Goal: Complete application form

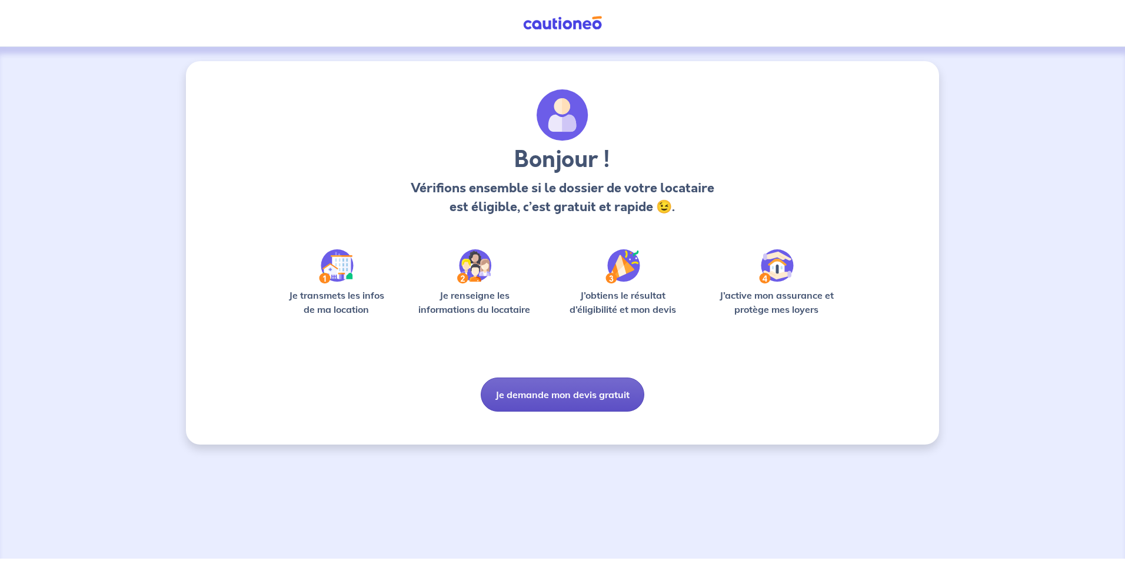
click at [574, 400] on button "Je demande mon devis gratuit" at bounding box center [563, 395] width 164 height 34
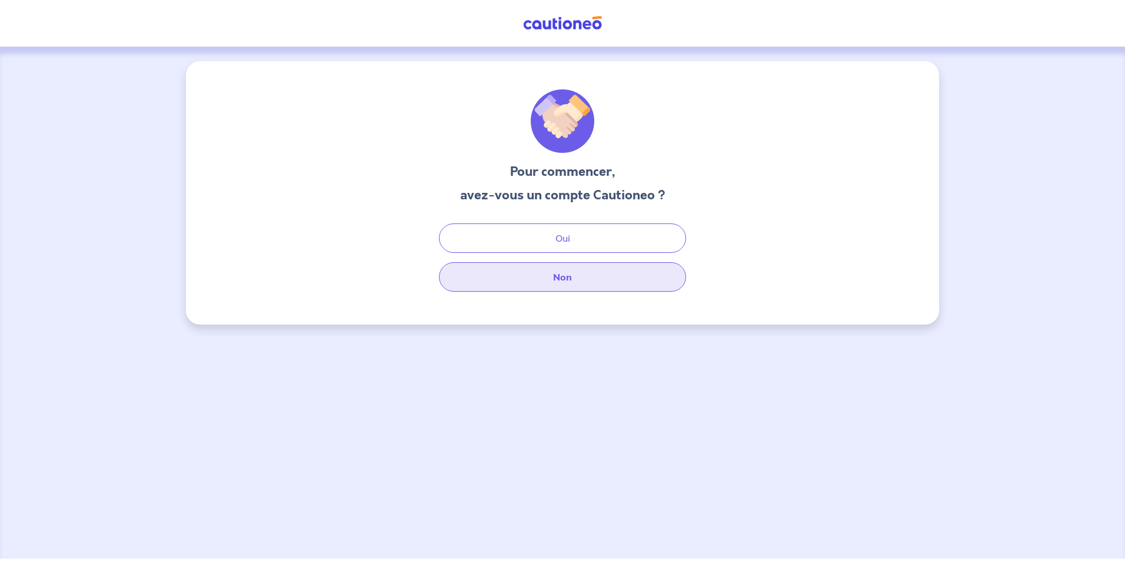
click at [603, 273] on button "Non" at bounding box center [562, 276] width 247 height 29
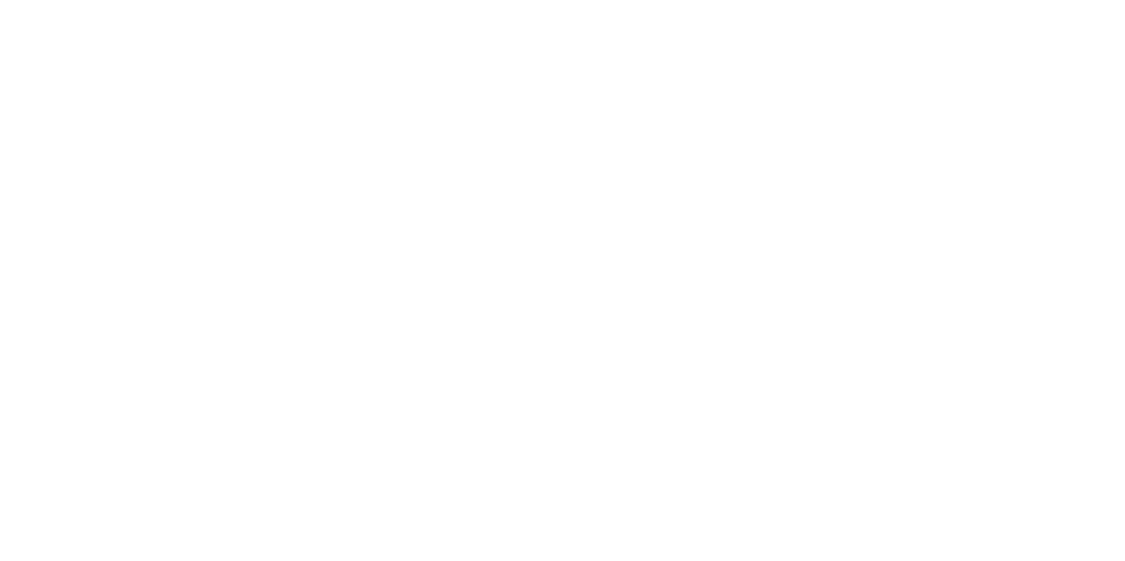
select select "FR"
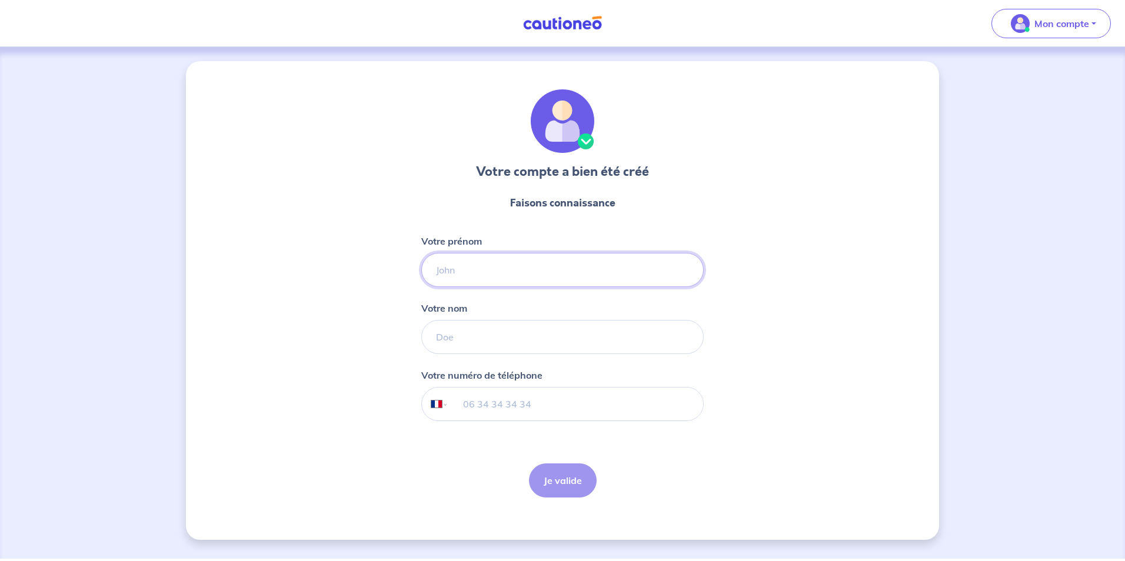
click at [488, 260] on input "Votre prénom" at bounding box center [562, 270] width 282 height 34
type input "[PERSON_NAME]"
type input "767508491"
click at [558, 486] on button "Je valide" at bounding box center [563, 480] width 68 height 34
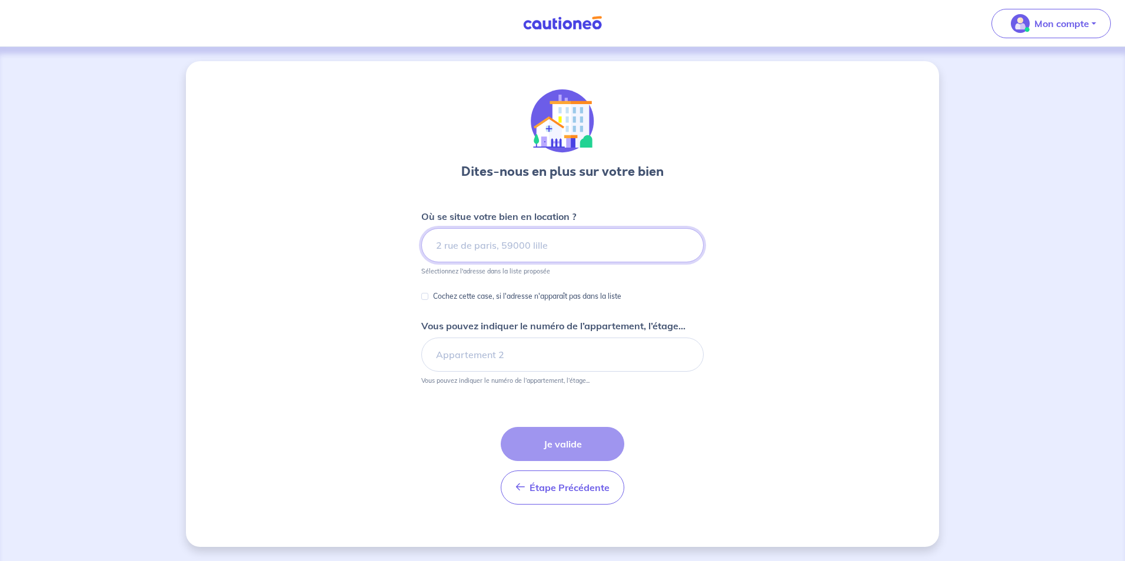
click at [502, 246] on input at bounding box center [562, 245] width 282 height 34
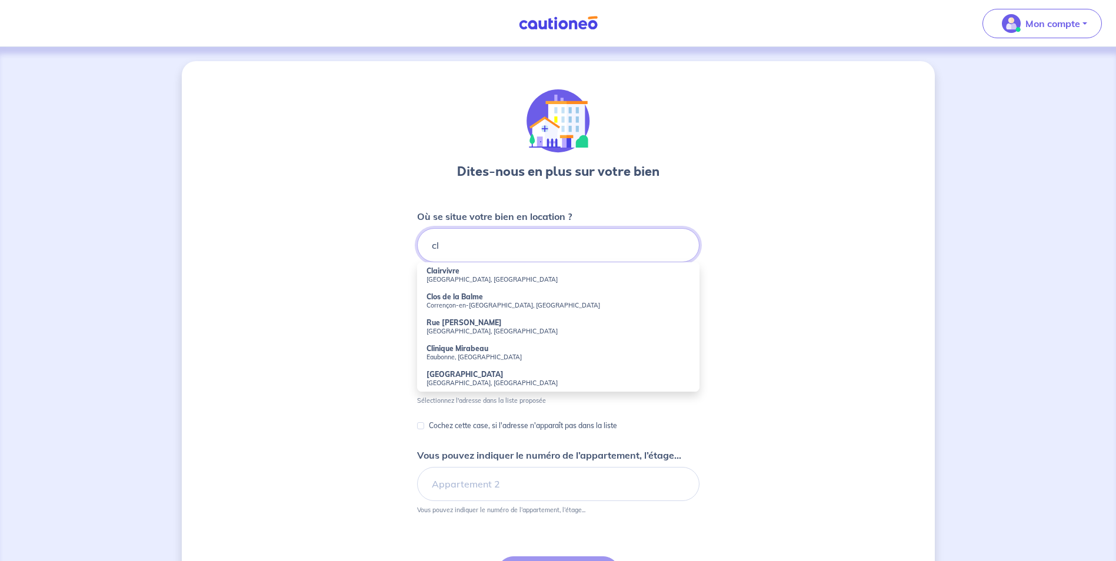
type input "c"
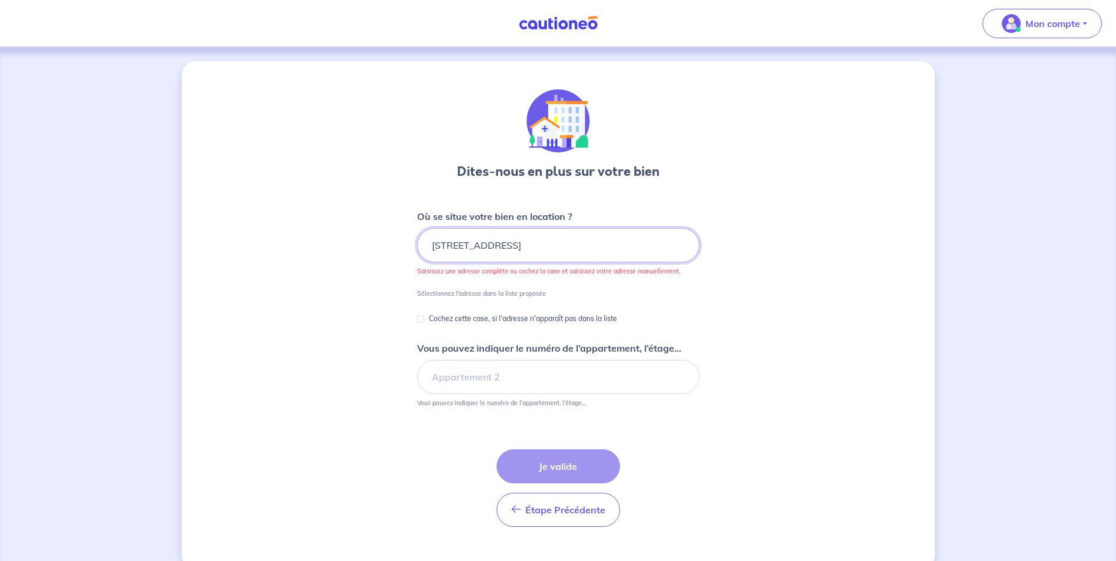
type input "[STREET_ADDRESS]"
click at [421, 318] on input "Cochez cette case, si l'adresse n'apparaît pas dans la liste" at bounding box center [420, 318] width 7 height 7
checkbox input "true"
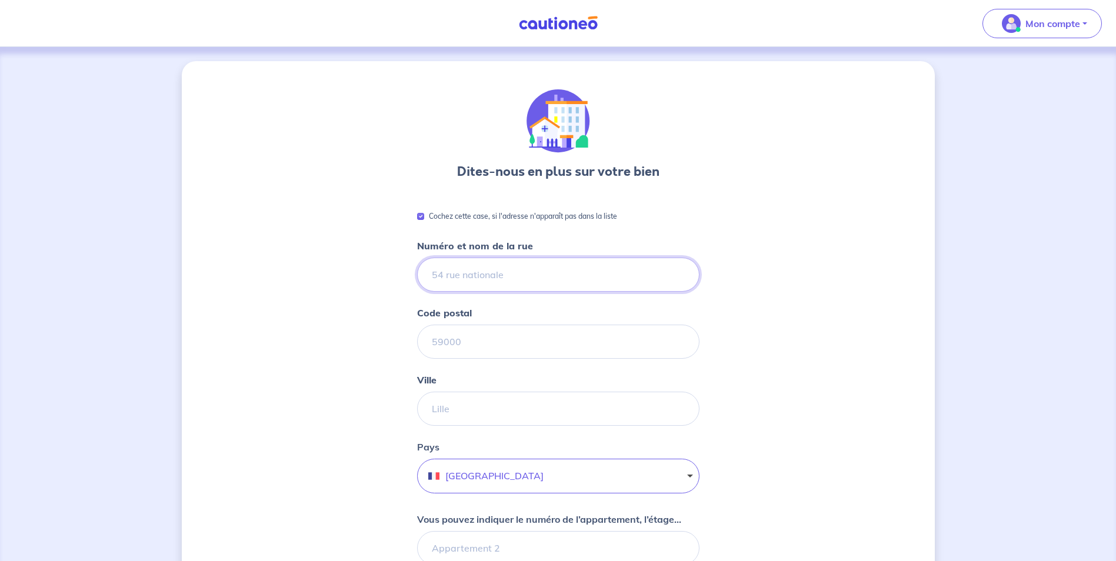
click at [466, 276] on input "Numéro et nom de la rue" at bounding box center [558, 275] width 282 height 34
type input "3 Clos de [GEOGRAPHIC_DATA]"
type input "11120"
type input "Marcorignan"
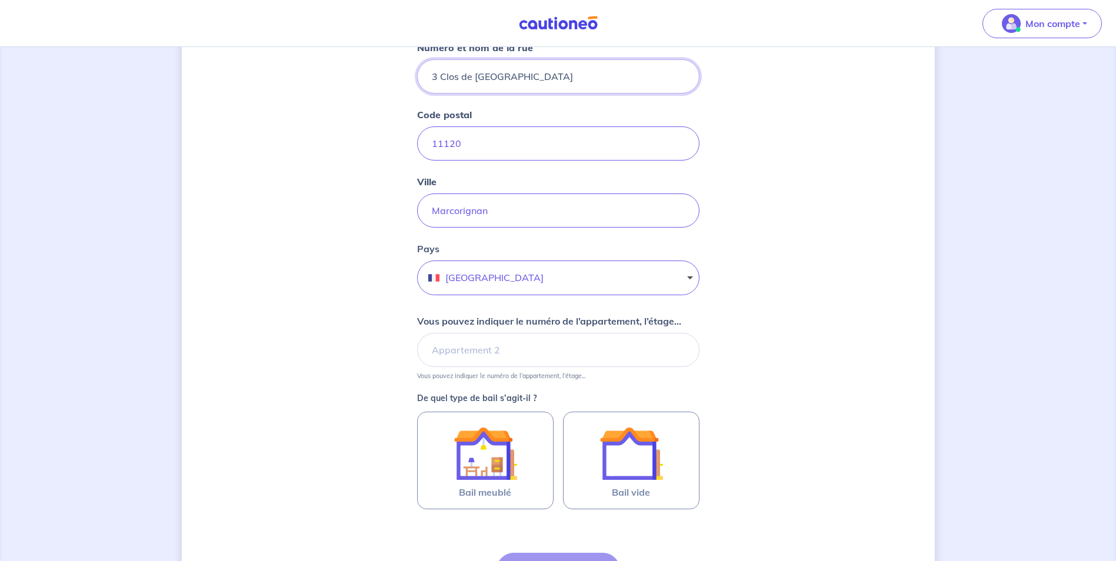
scroll to position [235, 0]
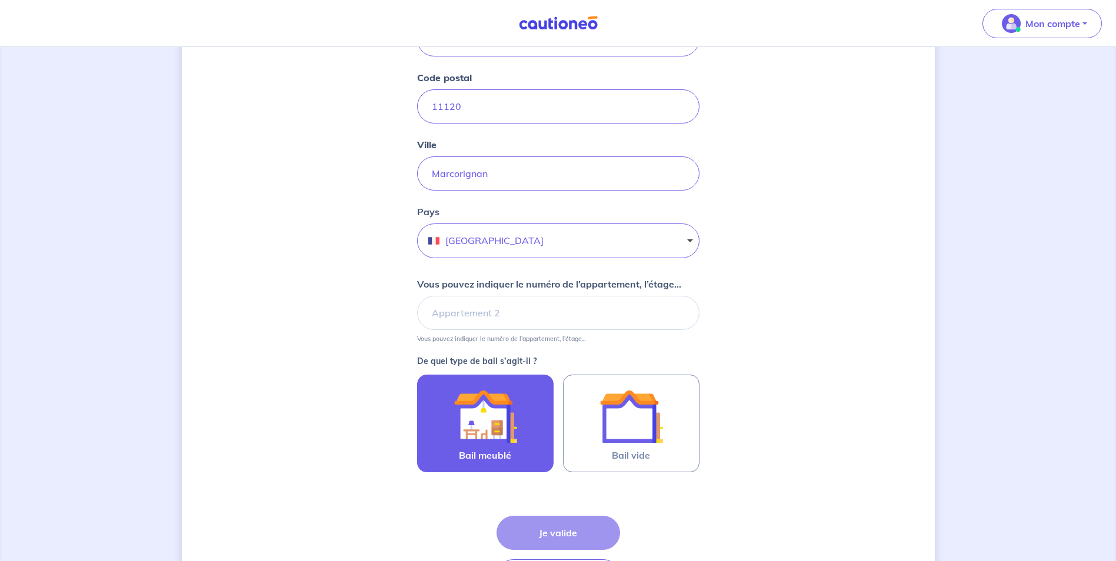
click at [538, 429] on label "Bail meublé" at bounding box center [485, 424] width 136 height 98
click at [0, 0] on input "Bail meublé" at bounding box center [0, 0] width 0 height 0
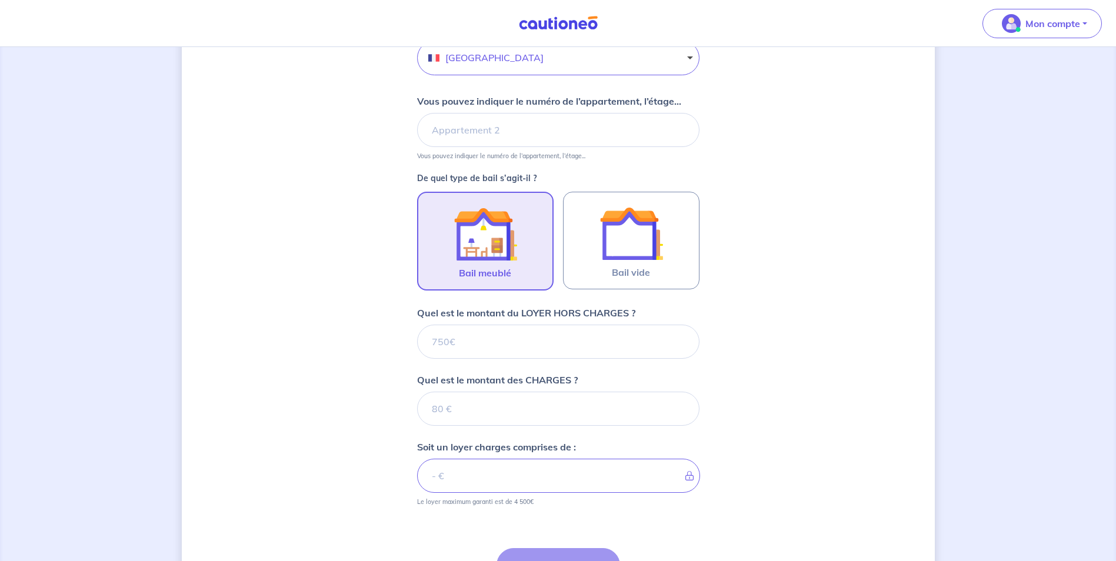
scroll to position [431, 0]
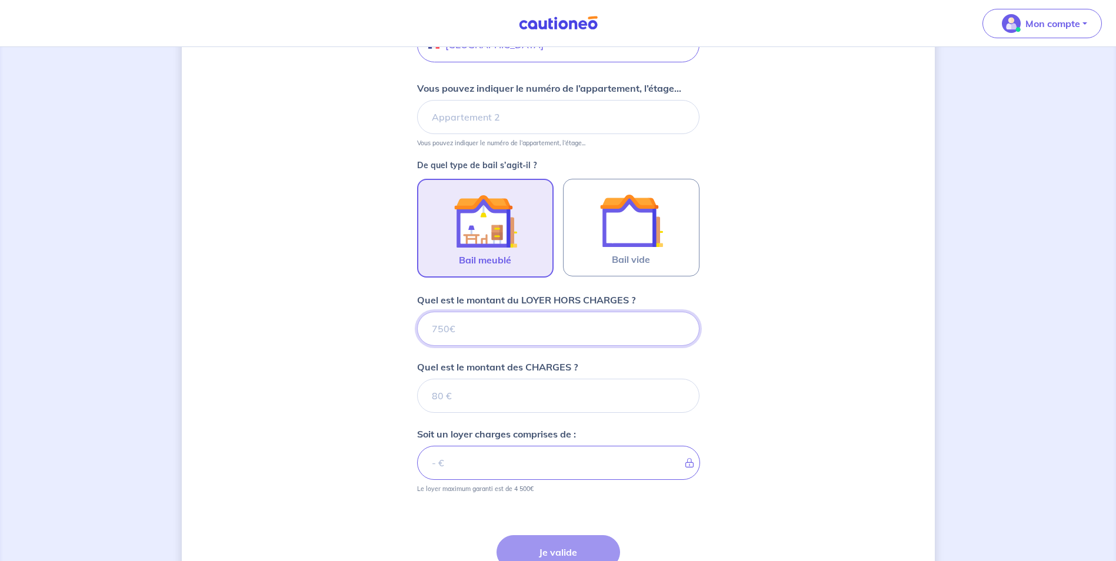
click at [576, 329] on input "Quel est le montant du LOYER HORS CHARGES ?" at bounding box center [558, 329] width 282 height 34
type input "222"
type input "220"
type input "2200"
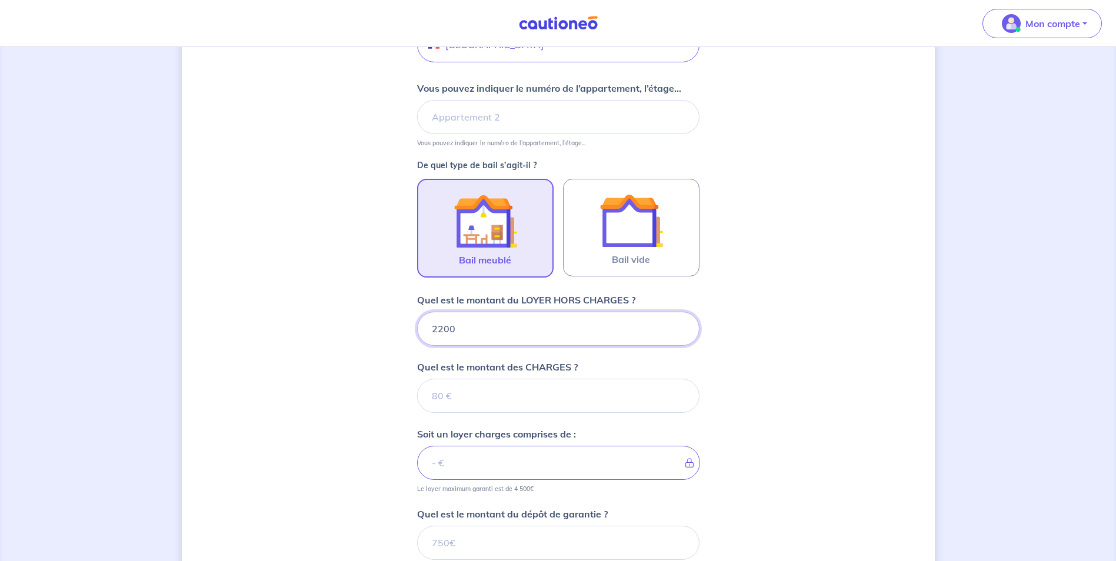
type input "2200"
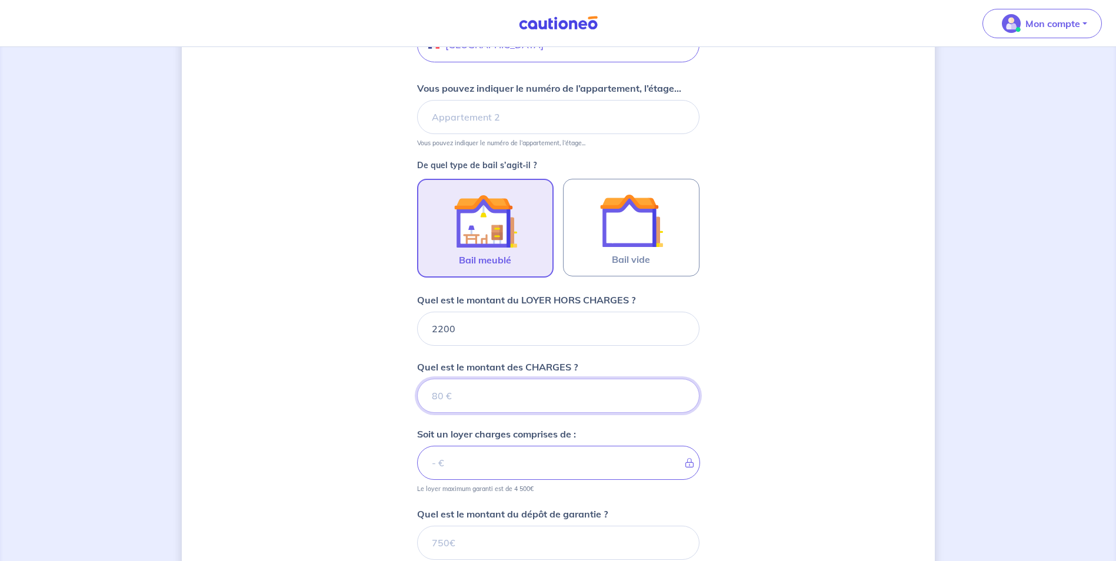
click at [484, 391] on input "Quel est le montant des CHARGES ?" at bounding box center [558, 396] width 282 height 34
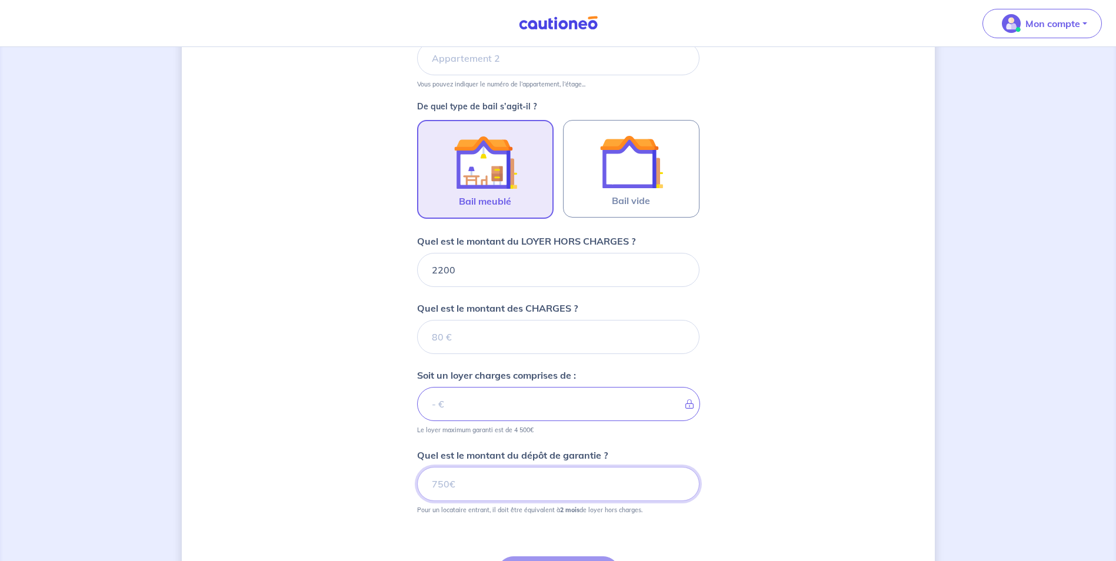
click at [529, 489] on input "Quel est le montant du dépôt de garantie ?" at bounding box center [558, 484] width 282 height 34
type input "22"
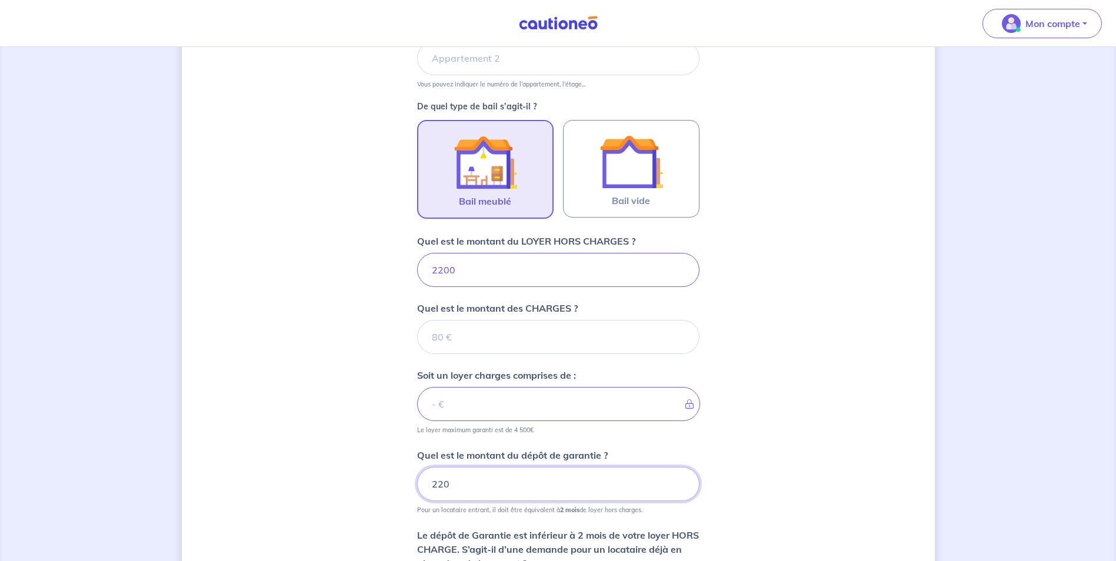
type input "2200"
click at [778, 407] on div "Dites-nous en plus sur votre bien Cochez cette case, si l'adresse n'apparaît pa…" at bounding box center [558, 169] width 753 height 1196
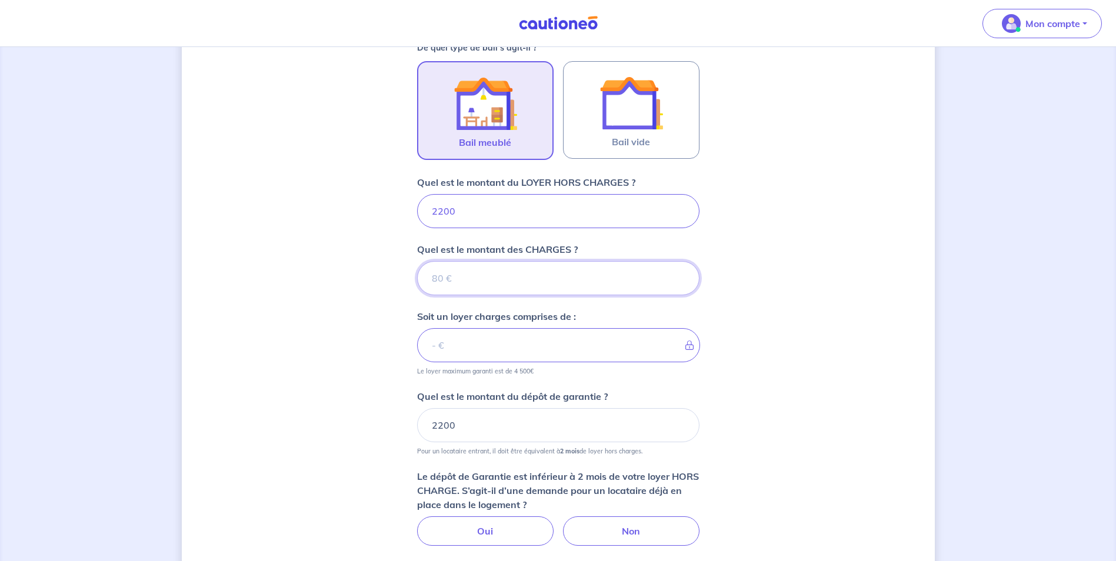
click at [451, 280] on input "Quel est le montant des CHARGES ?" at bounding box center [558, 278] width 282 height 34
type input "90"
type input "2290"
type input "90"
click at [605, 383] on form "Cochez cette case, si l'adresse n'apparaît pas dans la liste Numéro et nom de l…" at bounding box center [558, 168] width 282 height 1015
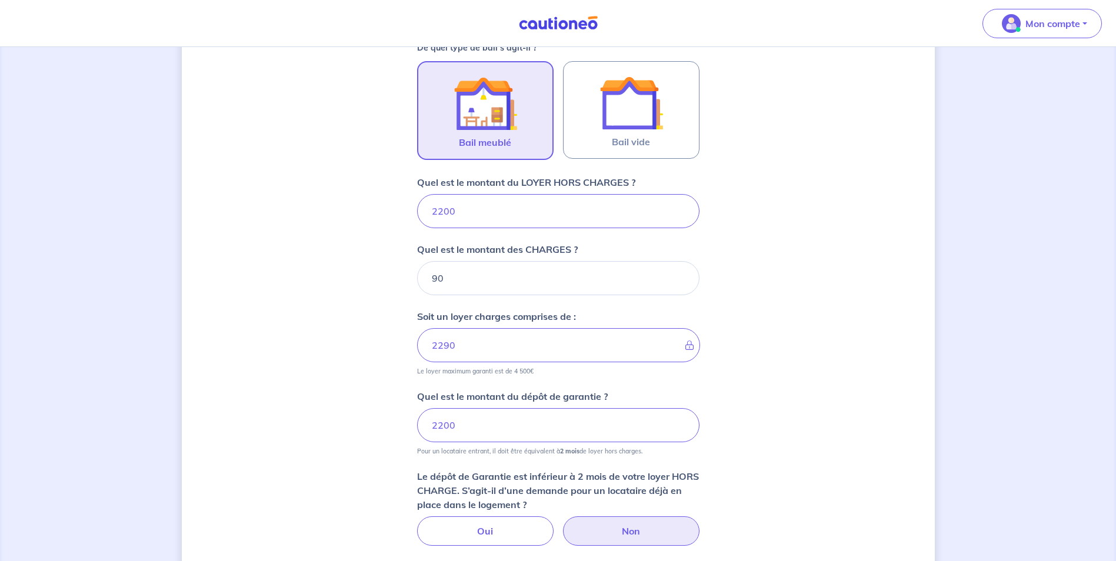
click at [659, 531] on label "Non" at bounding box center [631, 530] width 136 height 29
click at [562, 524] on input "Non" at bounding box center [558, 520] width 8 height 8
radio input "true"
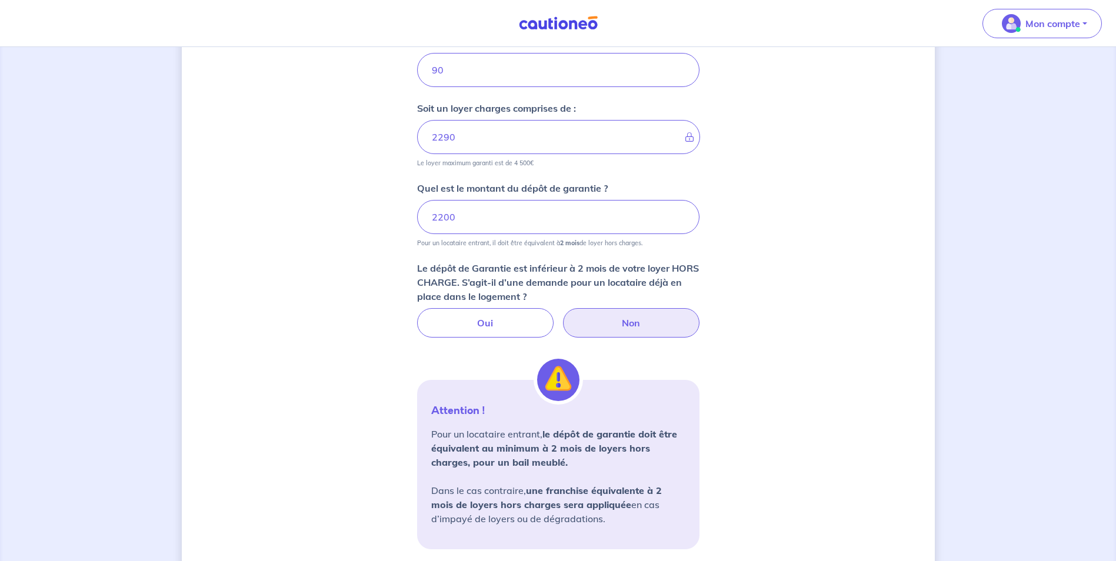
scroll to position [784, 0]
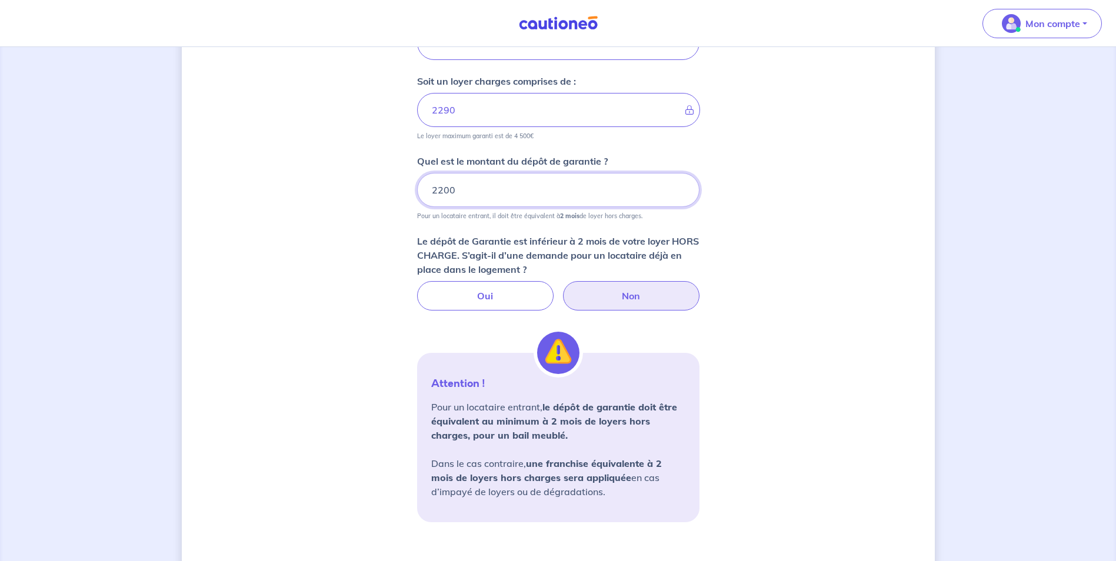
click at [467, 194] on input "2200" at bounding box center [558, 190] width 282 height 34
type input "2"
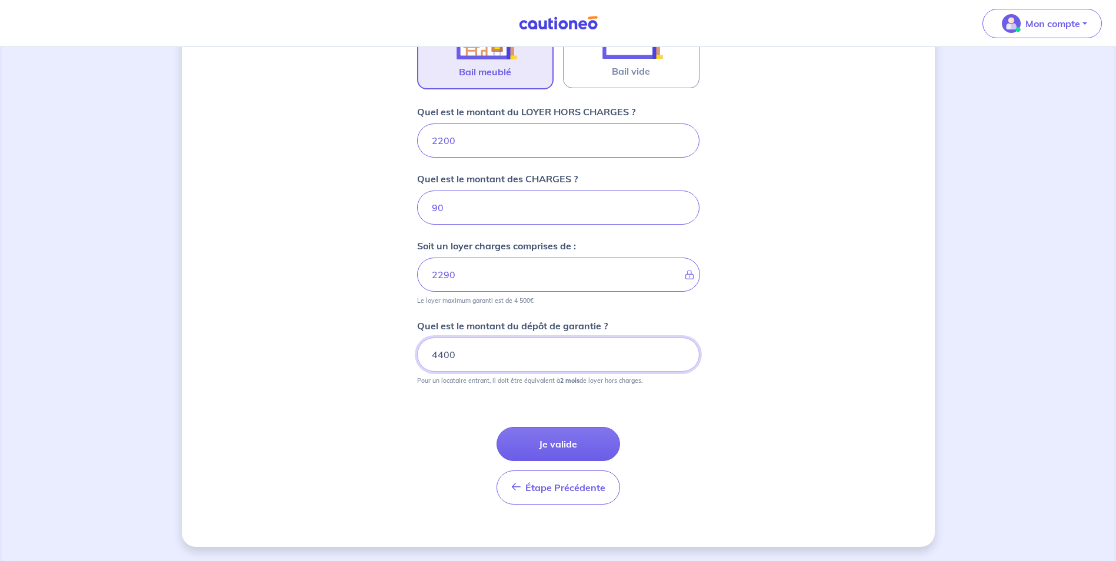
scroll to position [619, 0]
type input "4400"
click at [589, 443] on button "Je valide" at bounding box center [558, 444] width 124 height 34
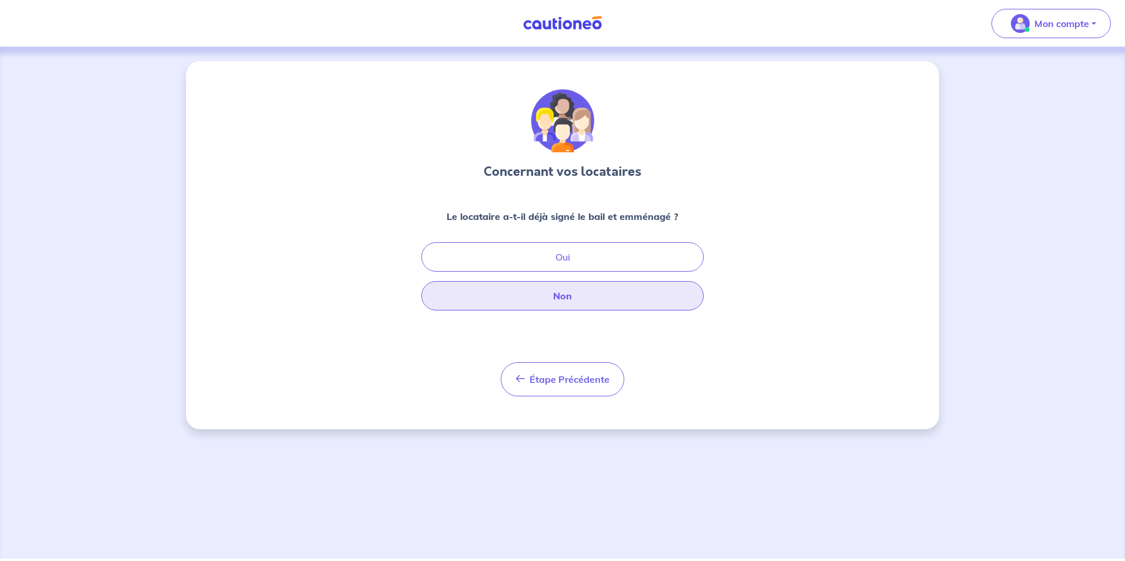
click at [592, 297] on button "Non" at bounding box center [562, 295] width 282 height 29
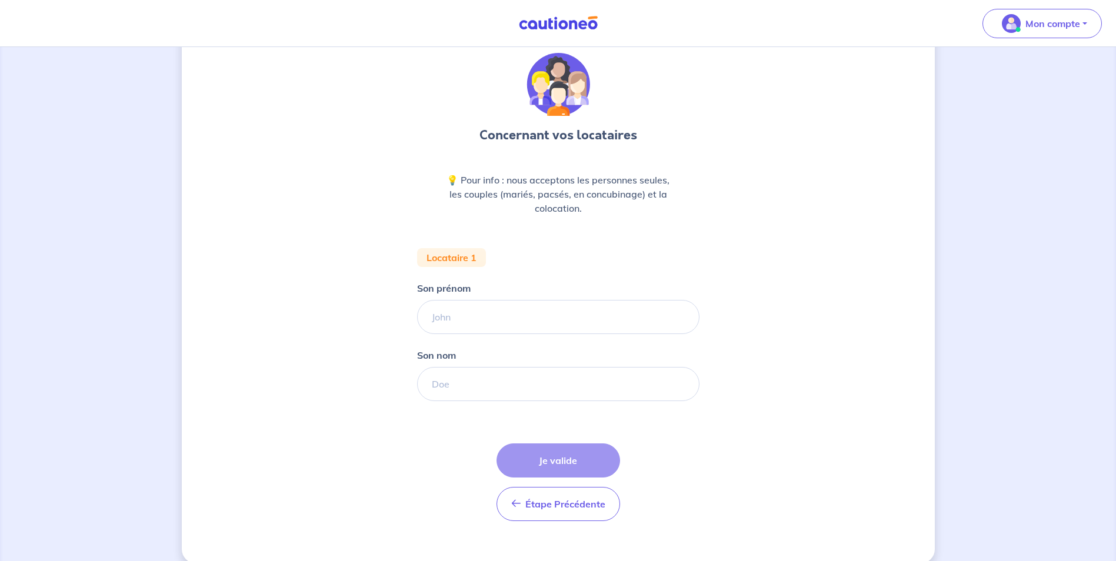
scroll to position [53, 0]
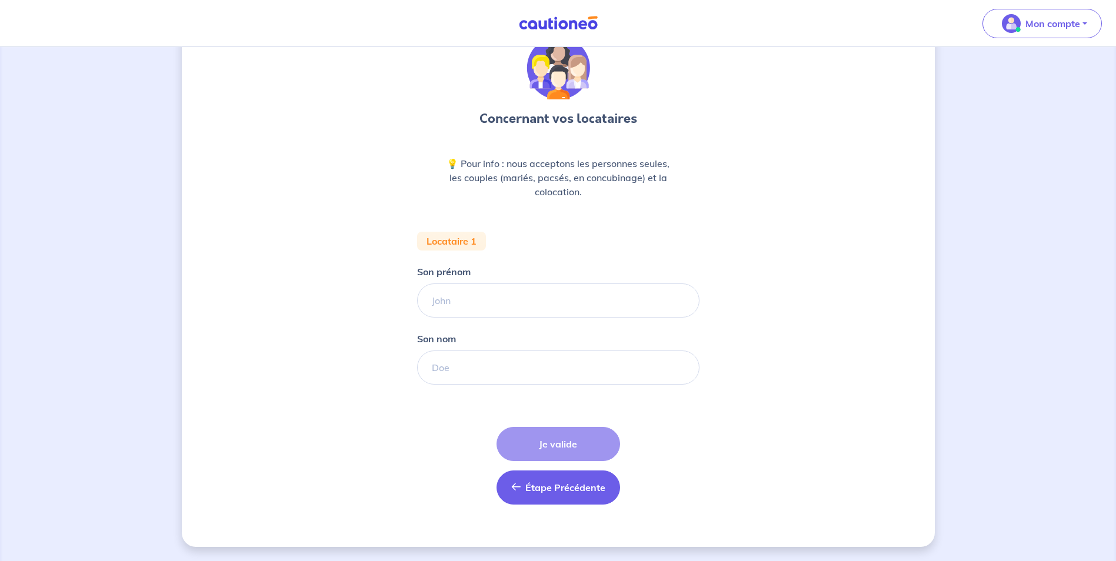
click at [586, 485] on span "Étape Précédente" at bounding box center [565, 488] width 80 height 12
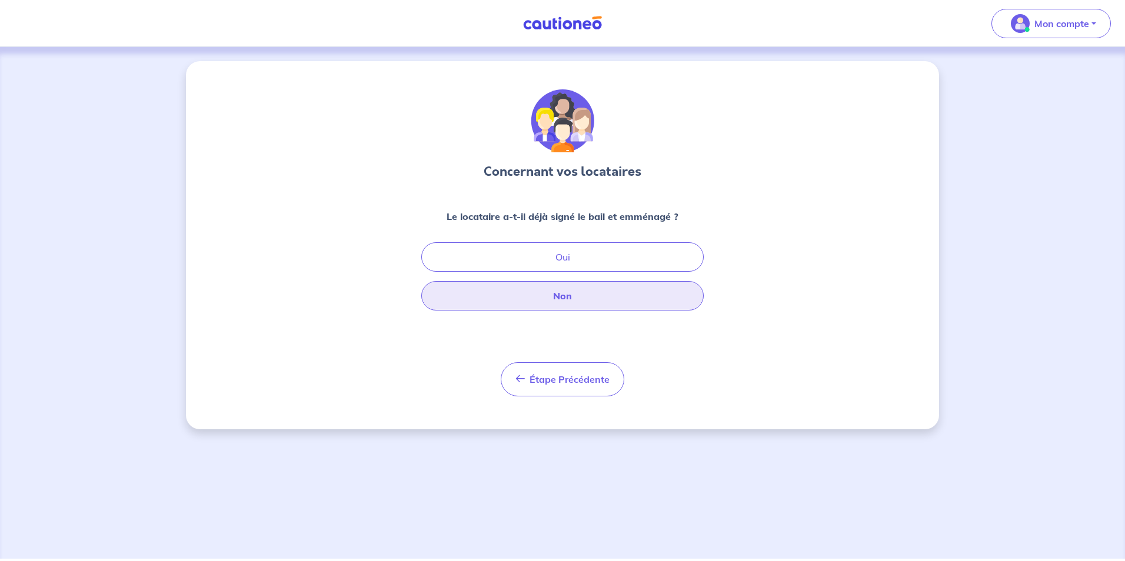
click at [549, 303] on button "Non" at bounding box center [562, 295] width 282 height 29
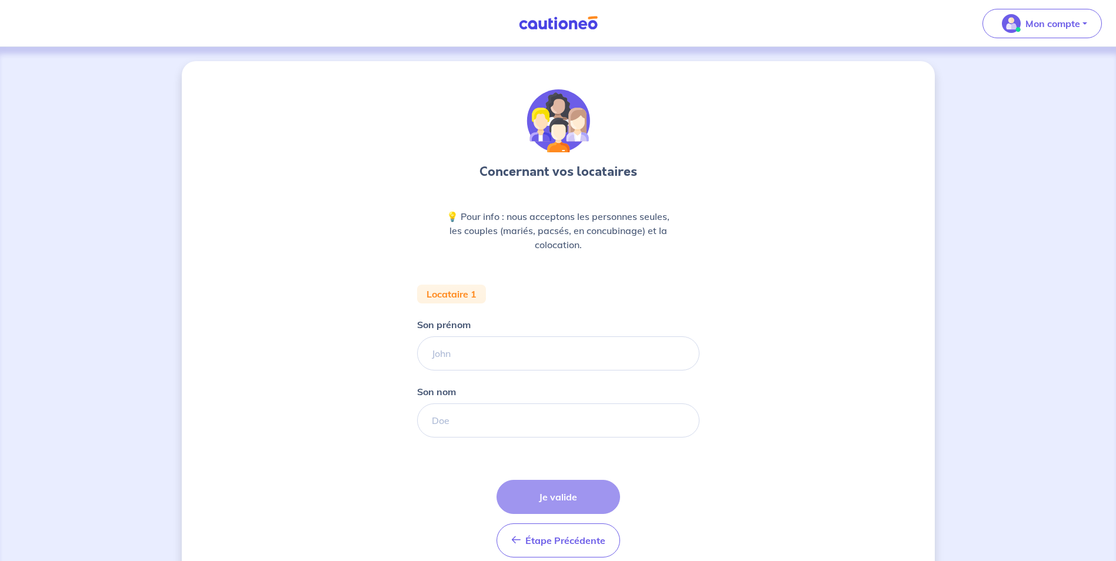
scroll to position [53, 0]
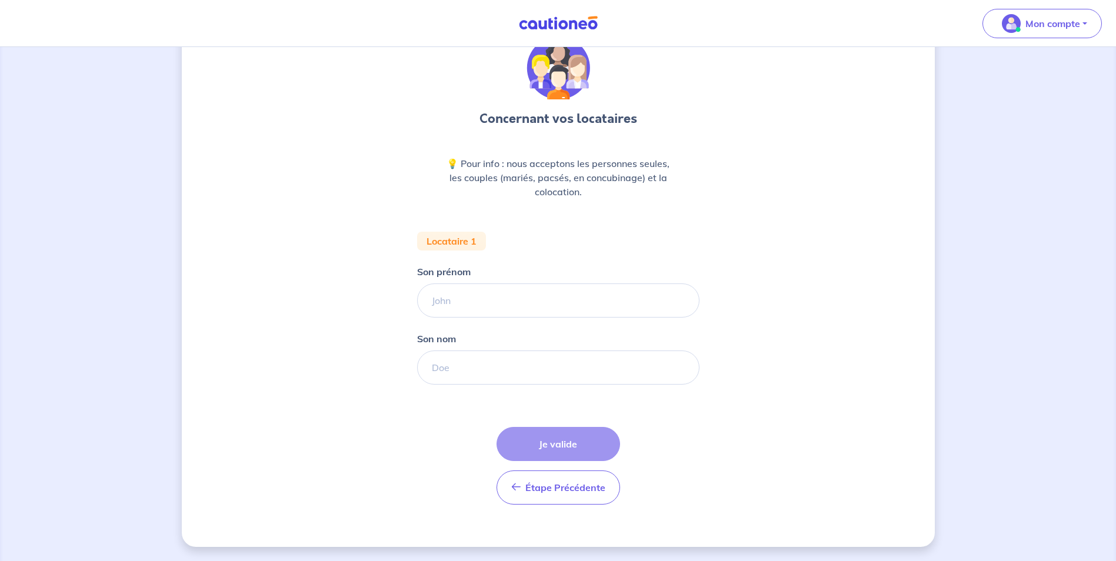
click at [572, 446] on div "Étape Précédente Précédent Je valide Je valide" at bounding box center [558, 466] width 124 height 78
click at [489, 299] on input "Son prénom" at bounding box center [558, 300] width 282 height 34
click at [569, 255] on form "Locataire 1 Son prénom [PERSON_NAME] nom Étape Précédente Précédent Je valide J…" at bounding box center [558, 373] width 282 height 282
click at [503, 305] on input "Son prénom" at bounding box center [558, 300] width 282 height 34
type input "[PERSON_NAME]"
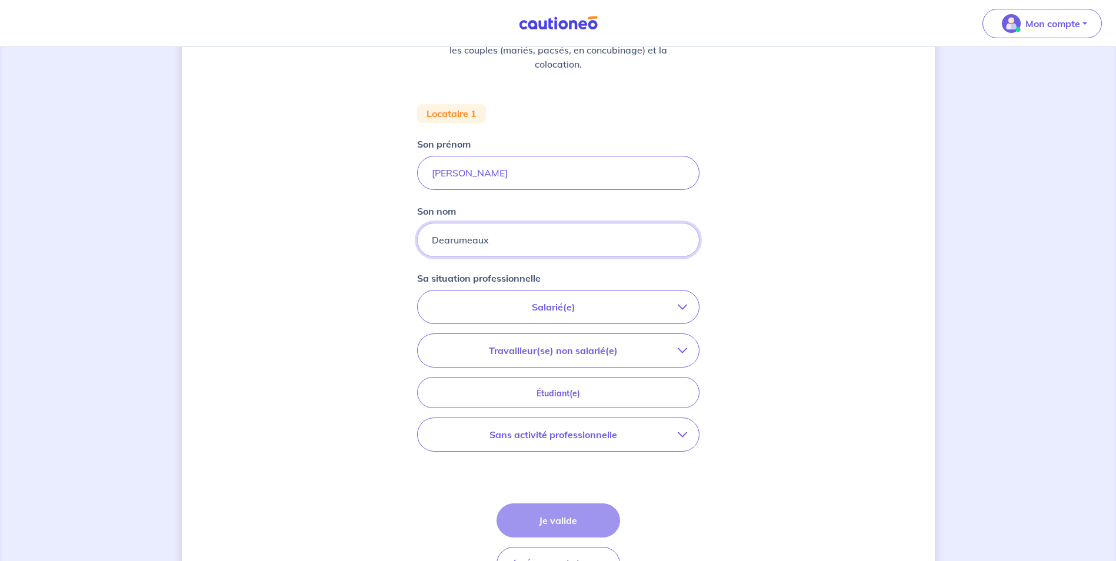
scroll to position [198, 0]
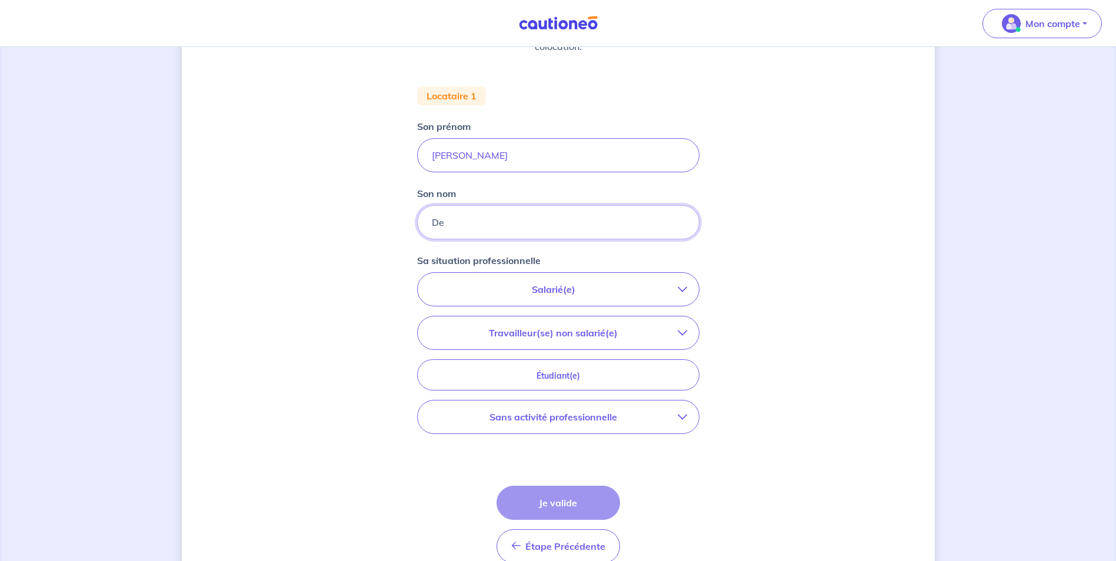
type input "D"
